Goal: Information Seeking & Learning: Learn about a topic

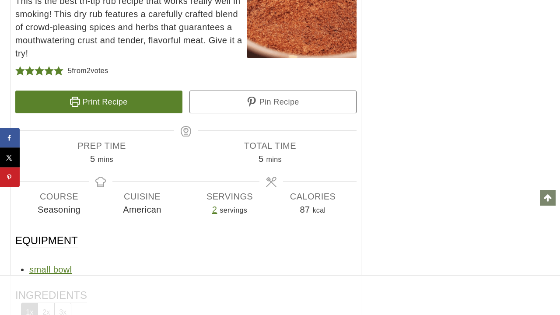
scroll to position [2252, 0]
